Goal: Transaction & Acquisition: Subscribe to service/newsletter

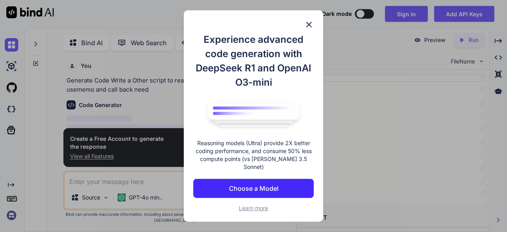
scroll to position [3, 0]
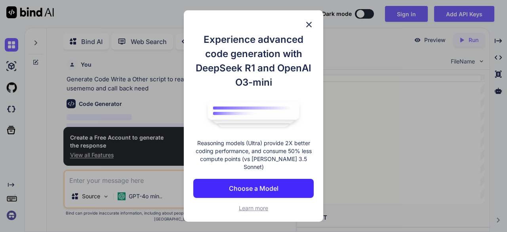
click at [309, 28] on img at bounding box center [309, 25] width 10 height 10
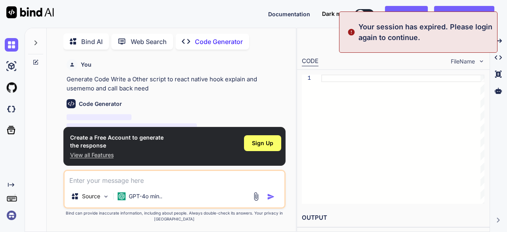
type textarea "x"
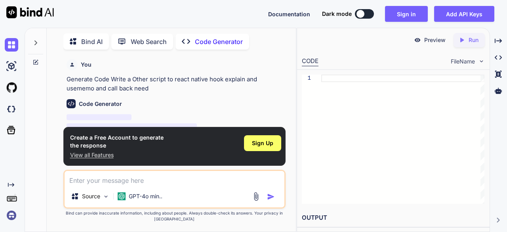
click at [219, 71] on div "You Generate Code Write a Other script to react native hook explain and usememo…" at bounding box center [176, 74] width 218 height 37
click at [262, 143] on span "Sign Up" at bounding box center [262, 143] width 21 height 8
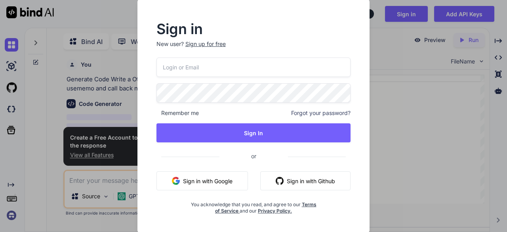
click at [230, 180] on button "Sign in with Google" at bounding box center [203, 180] width 92 height 19
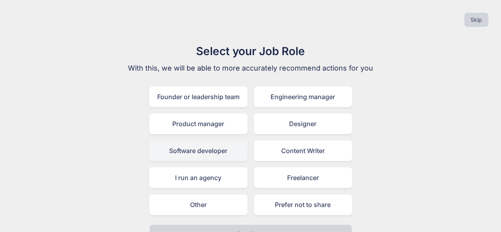
click at [214, 158] on div "Software developer" at bounding box center [198, 150] width 98 height 21
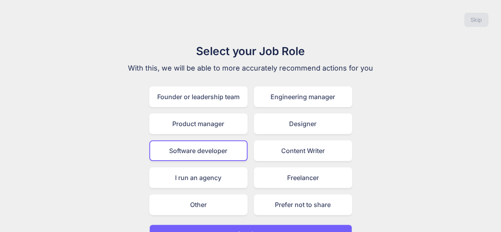
click at [277, 225] on button "Continue" at bounding box center [250, 233] width 203 height 19
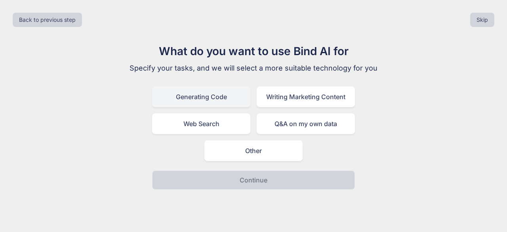
click at [197, 96] on div "Generating Code" at bounding box center [201, 96] width 98 height 21
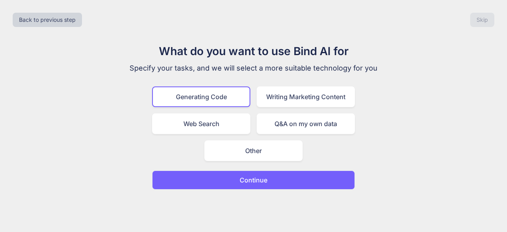
click at [241, 176] on p "Continue" at bounding box center [254, 180] width 28 height 10
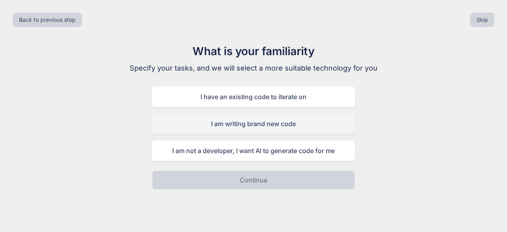
click at [258, 126] on div "I am writing brand new code" at bounding box center [253, 123] width 203 height 21
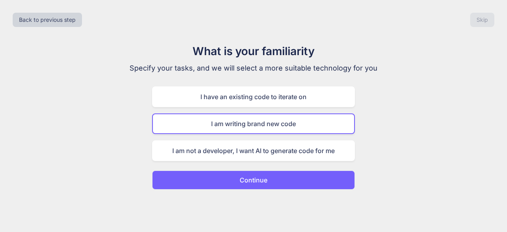
click at [287, 186] on button "Continue" at bounding box center [253, 179] width 203 height 19
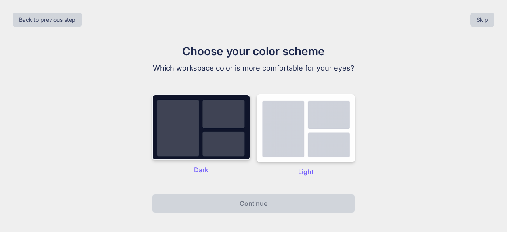
click at [239, 142] on img at bounding box center [201, 127] width 98 height 66
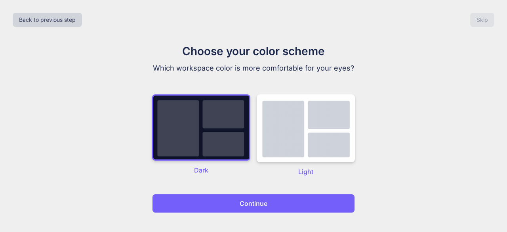
click at [274, 201] on button "Continue" at bounding box center [253, 203] width 203 height 19
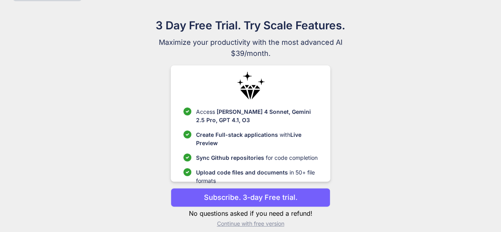
scroll to position [26, 0]
click at [280, 200] on p "Subscribe. 3-day Free trial." at bounding box center [251, 196] width 94 height 11
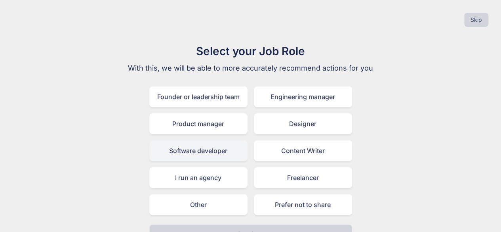
click at [224, 146] on div "Software developer" at bounding box center [198, 150] width 98 height 21
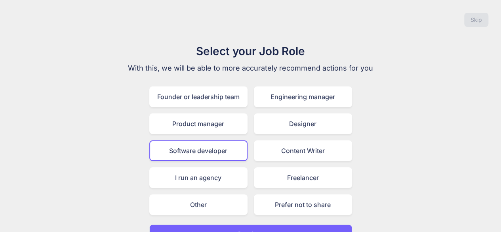
click at [271, 226] on button "Continue" at bounding box center [250, 233] width 203 height 19
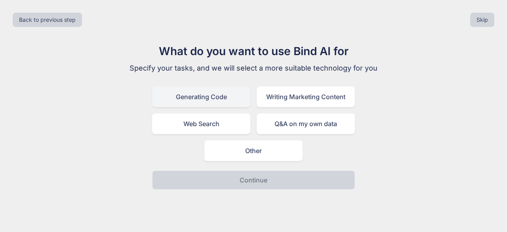
click at [210, 96] on div "Generating Code" at bounding box center [201, 96] width 98 height 21
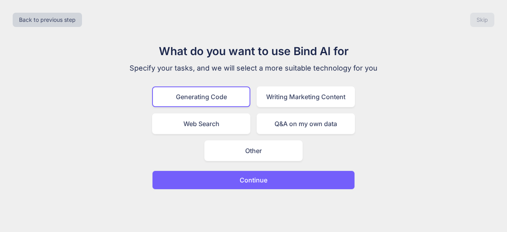
click at [252, 178] on p "Continue" at bounding box center [254, 180] width 28 height 10
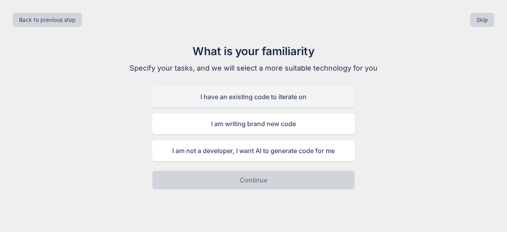
click at [247, 101] on div "I have an existing code to iterate on" at bounding box center [253, 96] width 203 height 21
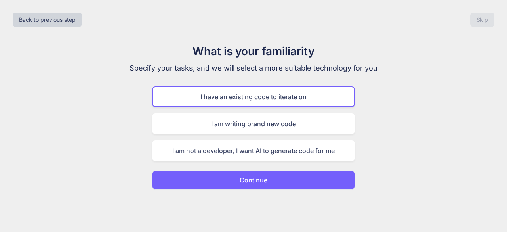
click at [262, 178] on p "Continue" at bounding box center [254, 180] width 28 height 10
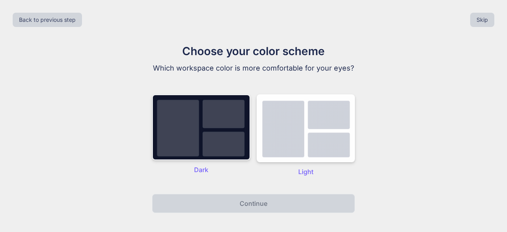
drag, startPoint x: 253, startPoint y: 155, endPoint x: 243, endPoint y: 151, distance: 11.2
click at [243, 151] on div "Dark Light" at bounding box center [253, 135] width 203 height 98
click at [243, 151] on img at bounding box center [201, 127] width 98 height 66
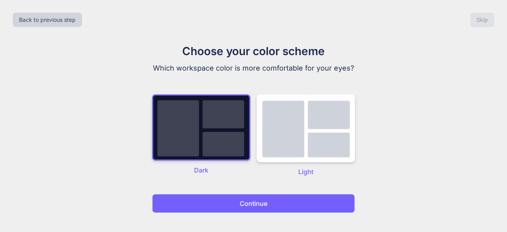
click at [268, 205] on button "Continue" at bounding box center [253, 203] width 203 height 19
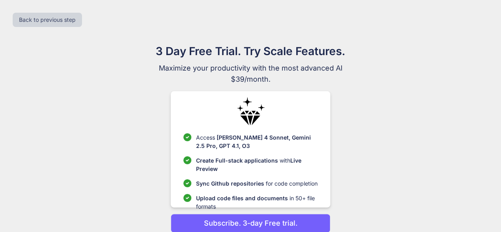
click at [268, 205] on p "Upload code files and documents in 50+ file formats" at bounding box center [257, 202] width 122 height 17
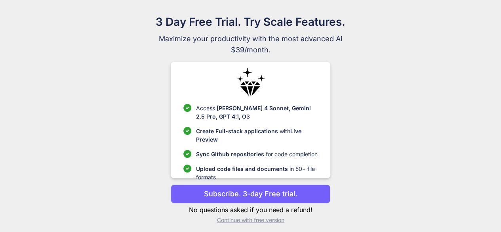
scroll to position [34, 0]
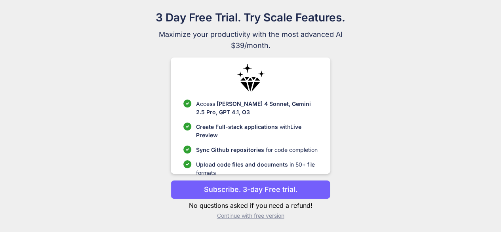
click at [274, 193] on p "Subscribe. 3-day Free trial." at bounding box center [251, 189] width 94 height 11
